Goal: Check status: Check status

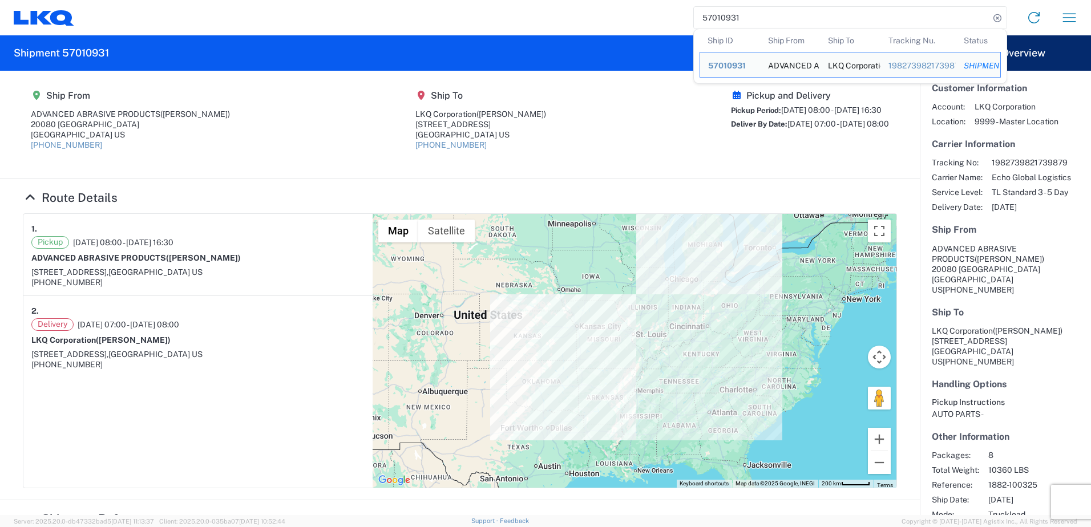
scroll to position [30, 0]
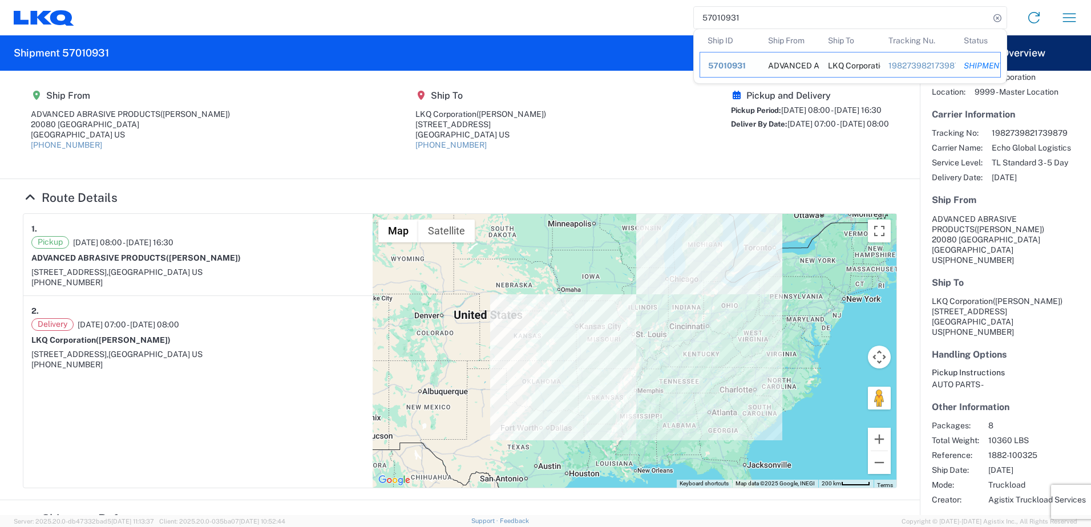
click at [923, 68] on div "1982739821739879" at bounding box center [917, 65] width 59 height 10
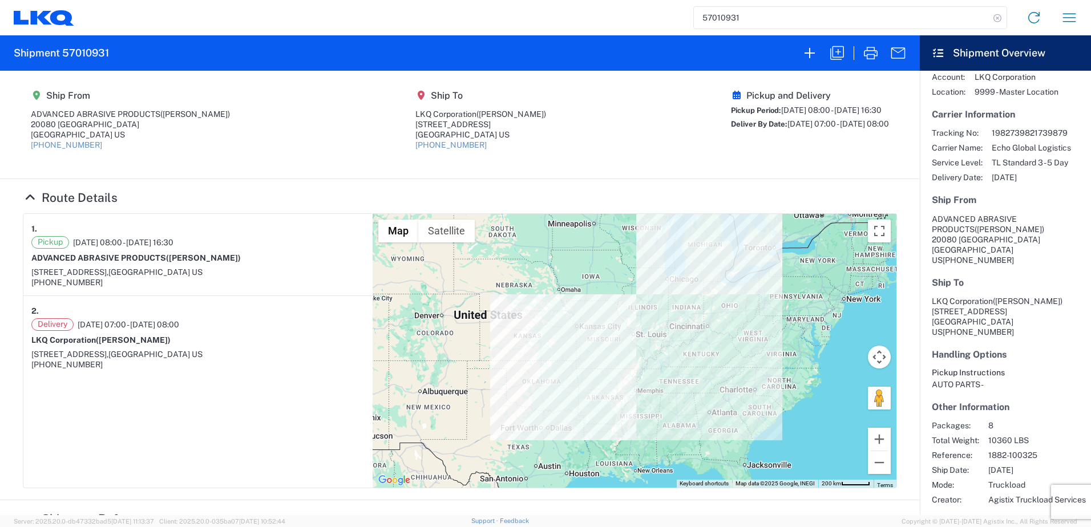
click at [998, 18] on icon at bounding box center [997, 18] width 16 height 16
click at [830, 23] on input "search" at bounding box center [842, 18] width 296 height 22
type input "57010931"
click at [996, 17] on icon at bounding box center [997, 18] width 16 height 16
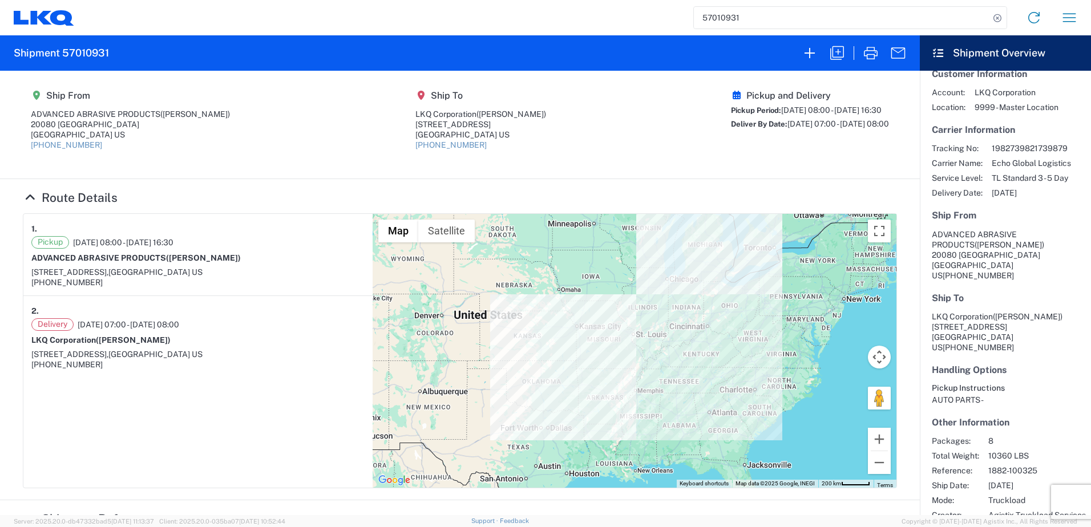
scroll to position [0, 0]
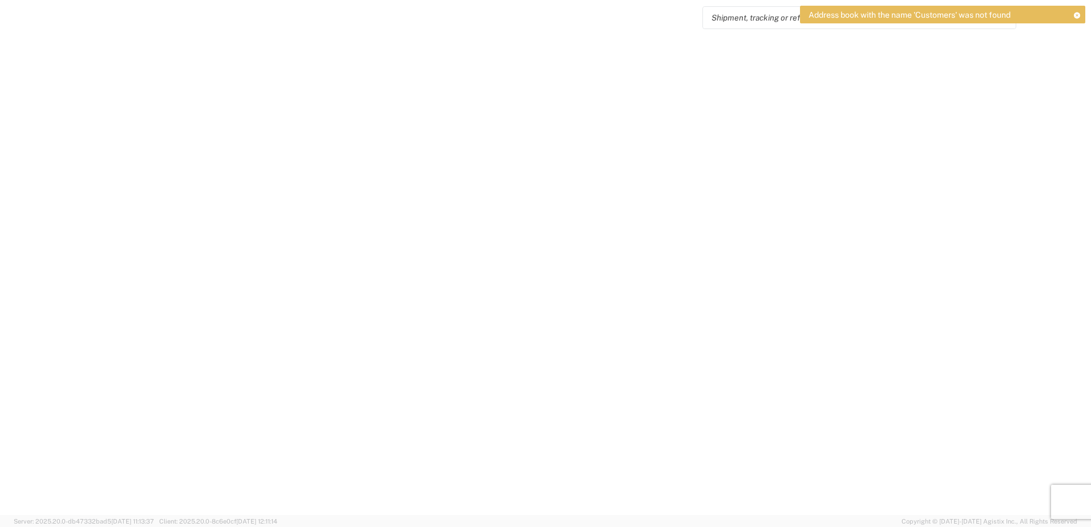
select select "FULL"
select select "LBS"
select select "IN"
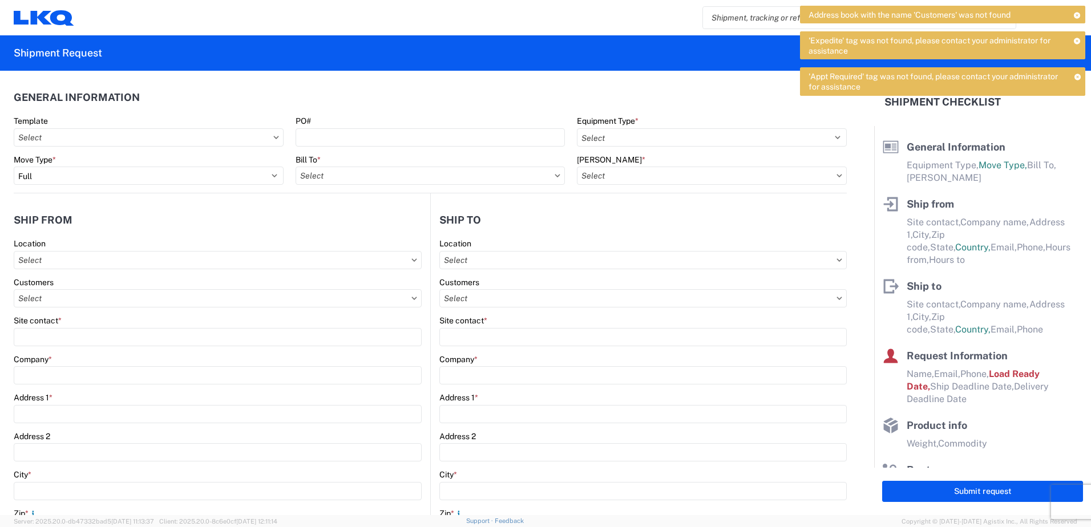
click at [735, 14] on input "search" at bounding box center [851, 18] width 296 height 22
type input "57010931"
click at [682, 59] on agx-form-header "Shipment Request" at bounding box center [545, 52] width 1091 height 35
click at [1080, 14] on icon at bounding box center [1077, 15] width 8 height 6
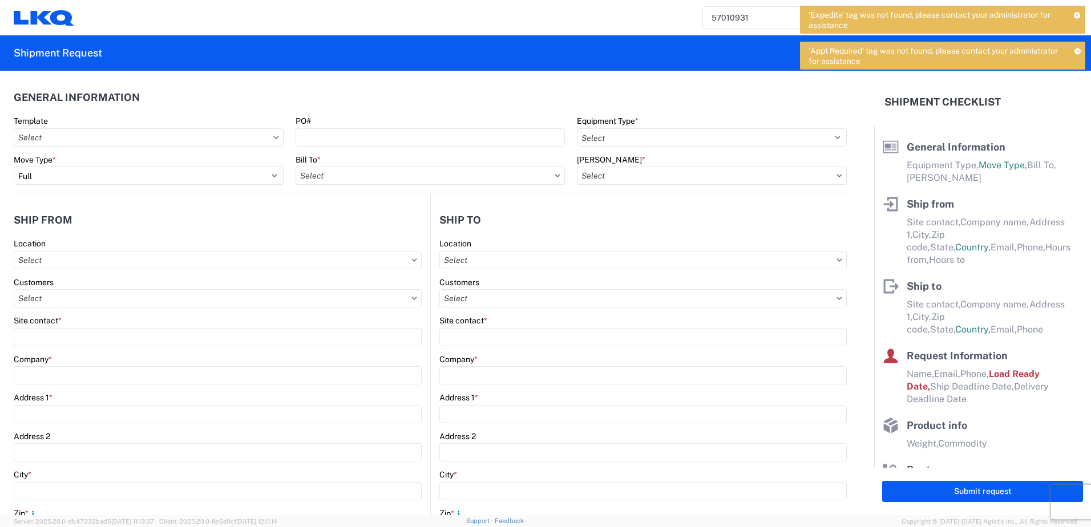
click at [1077, 18] on icon at bounding box center [1077, 15] width 7 height 6
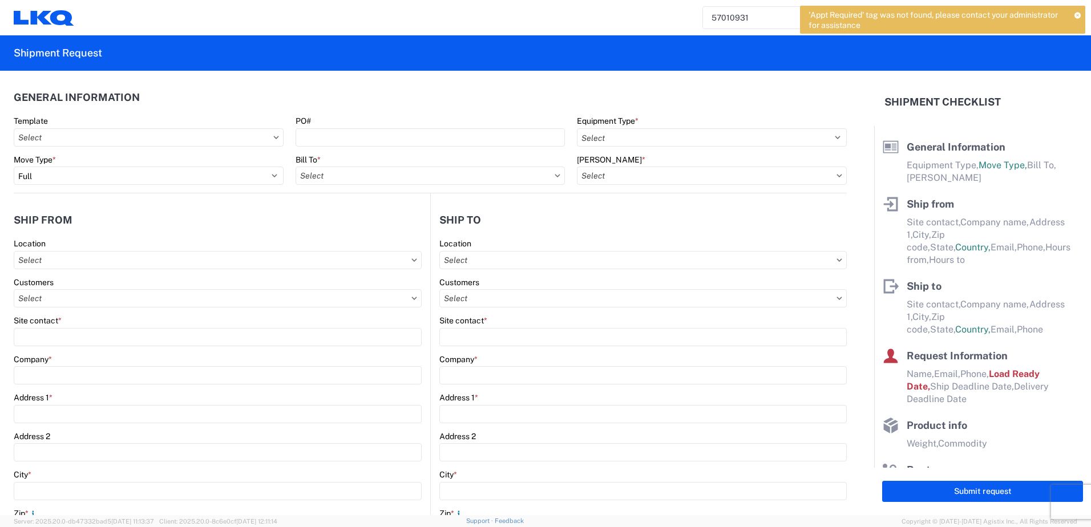
click at [1081, 12] on div "'Appt Required' tag was not found, please contact your administrator for assist…" at bounding box center [942, 20] width 285 height 28
click at [1076, 13] on icon at bounding box center [1077, 15] width 7 height 6
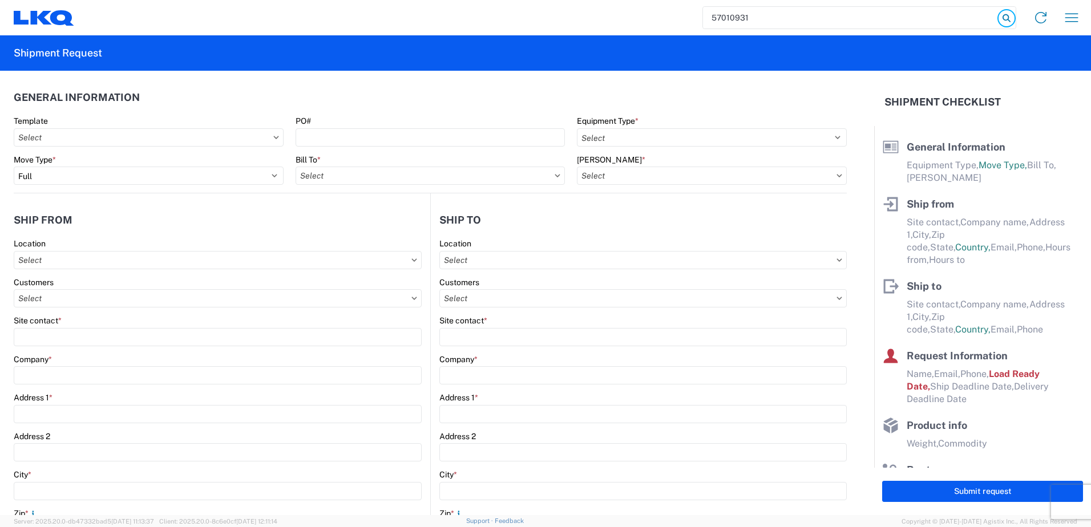
click at [1007, 14] on icon at bounding box center [1007, 18] width 16 height 16
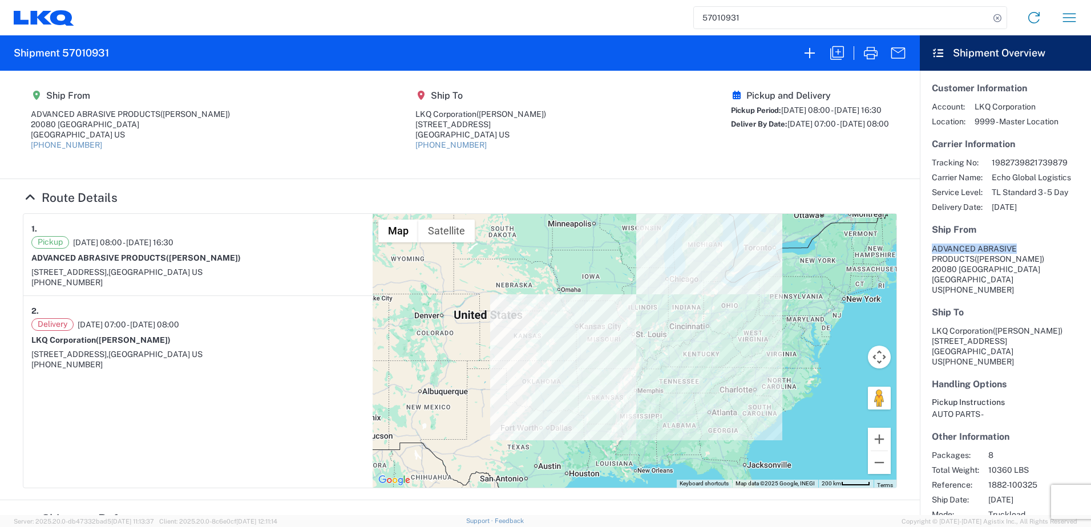
scroll to position [0, 6]
drag, startPoint x: 1081, startPoint y: 213, endPoint x: 1086, endPoint y: 278, distance: 65.8
click at [1086, 278] on agx-shipment-overview-widget "Customer Information Account: LKQ Corporation Location: 9999 - Master Location …" at bounding box center [1005, 293] width 171 height 444
drag, startPoint x: 906, startPoint y: 195, endPoint x: 858, endPoint y: 169, distance: 54.4
click at [906, 195] on agx-collapsable-section "Route Details 1. Pickup 10/03/2025 08:00 - 10/03/2025 16:30 ADVANCED ABRASIVE P…" at bounding box center [460, 339] width 920 height 321
